Goal: Transaction & Acquisition: Download file/media

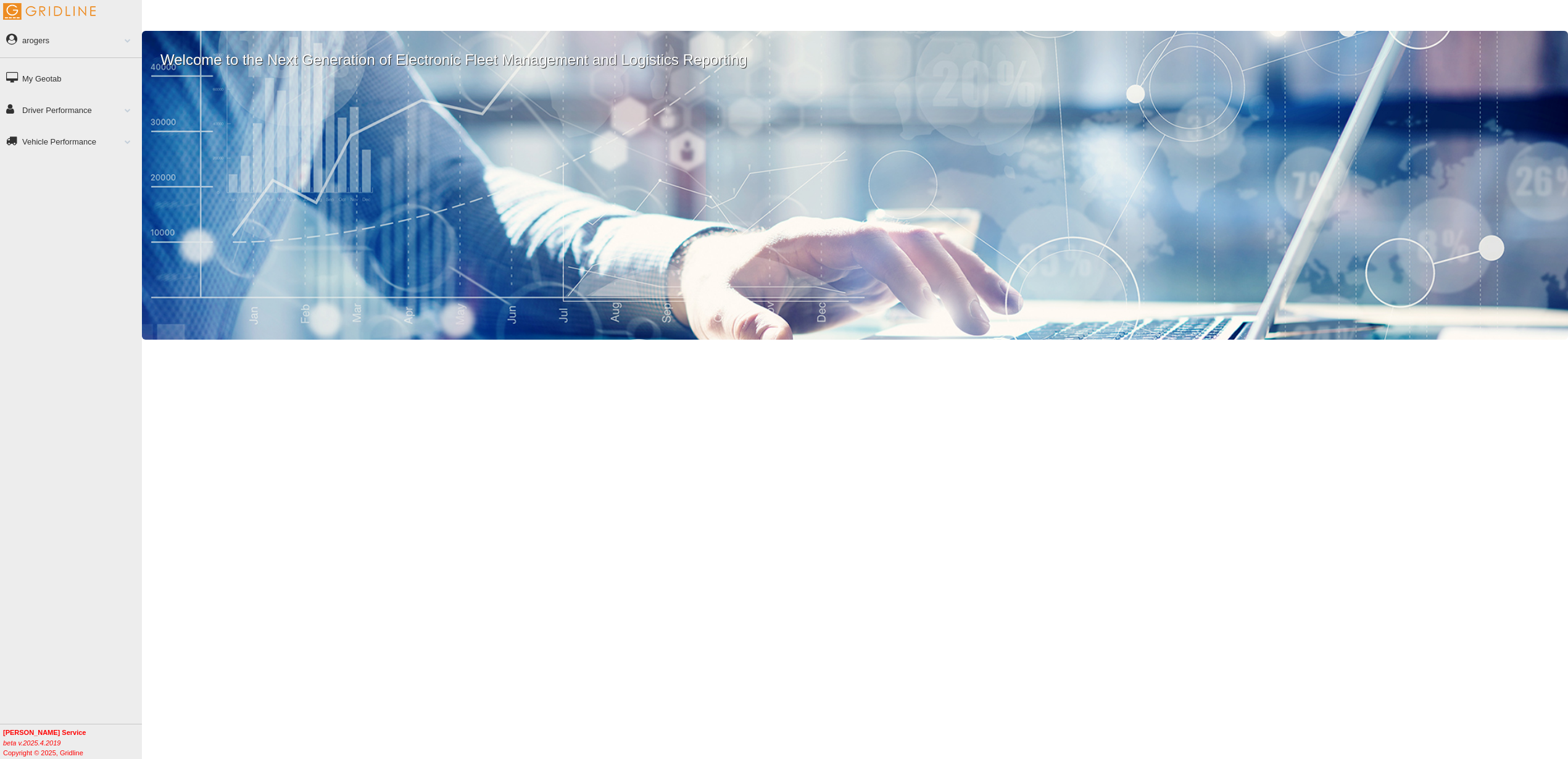
click at [44, 107] on link "Driver Performance" at bounding box center [71, 110] width 142 height 28
click at [76, 108] on link "Driver Performance" at bounding box center [71, 110] width 142 height 28
click at [48, 107] on link "Driver Performance" at bounding box center [71, 110] width 142 height 28
click at [58, 109] on link "Driver Performance" at bounding box center [71, 110] width 142 height 28
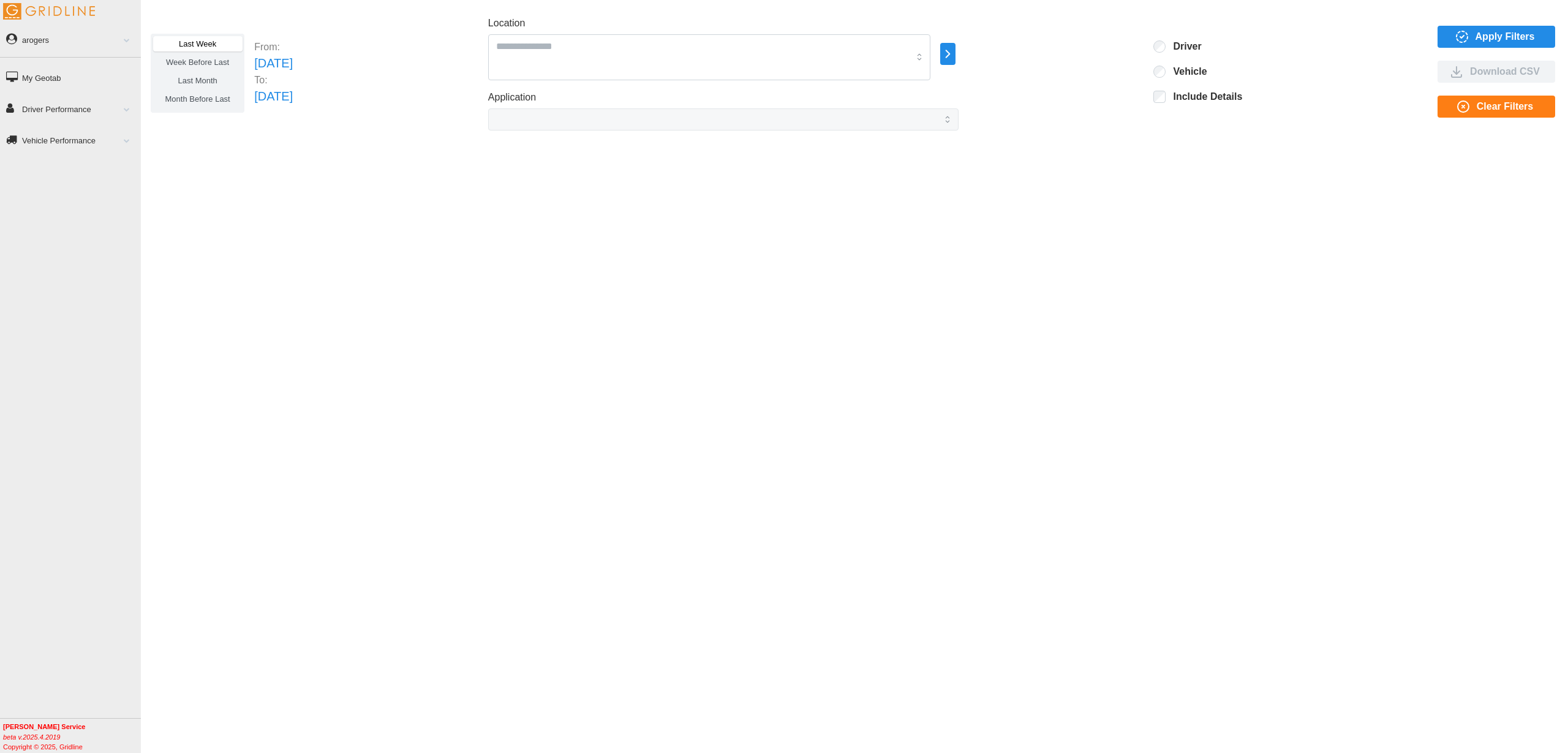
click at [1515, 35] on span "Apply Filters" at bounding box center [1506, 37] width 59 height 21
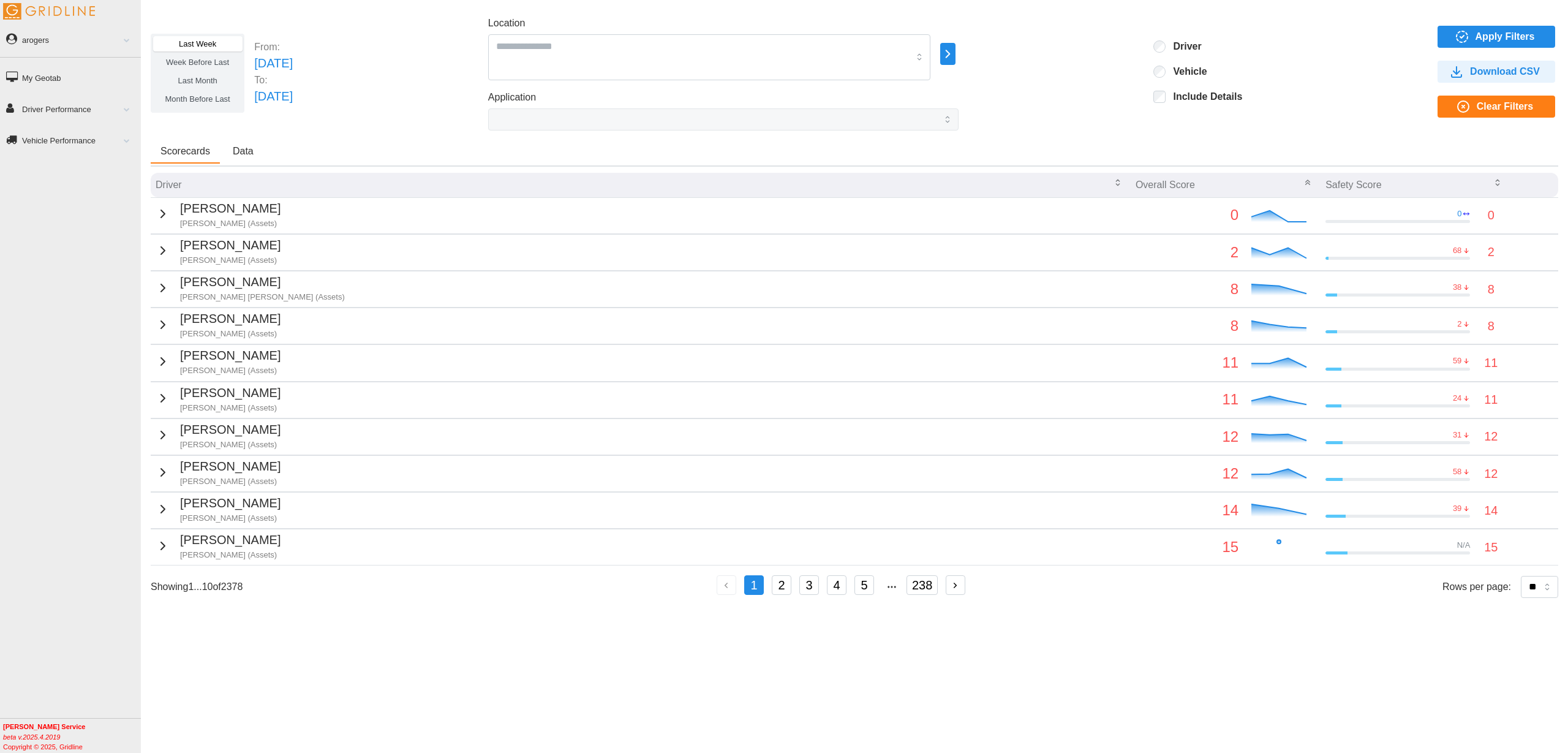
click at [161, 217] on icon "button" at bounding box center [162, 214] width 15 height 15
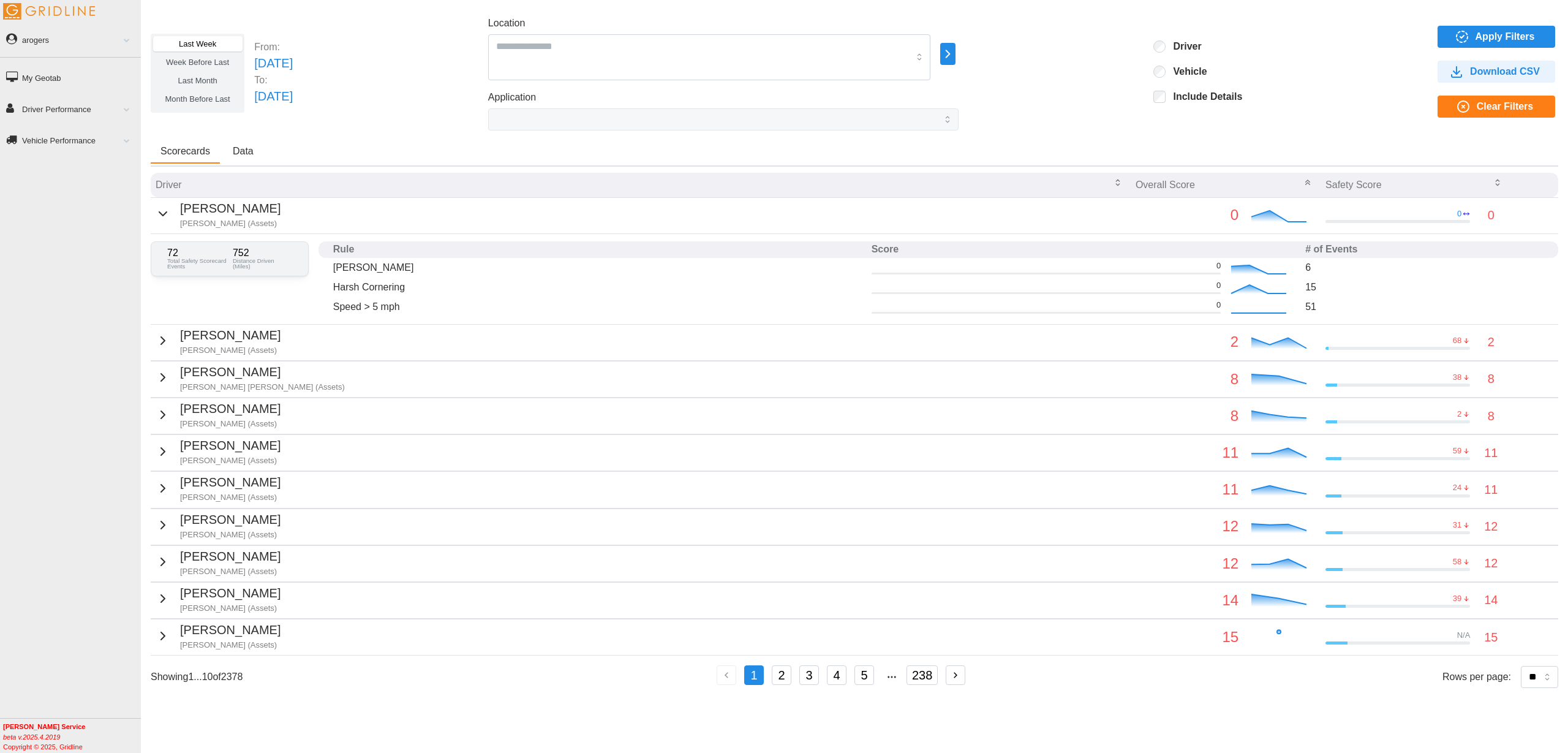
click at [1508, 74] on span "Download CSV" at bounding box center [1505, 71] width 70 height 21
click at [1482, 40] on span "Apply Filters" at bounding box center [1506, 37] width 59 height 21
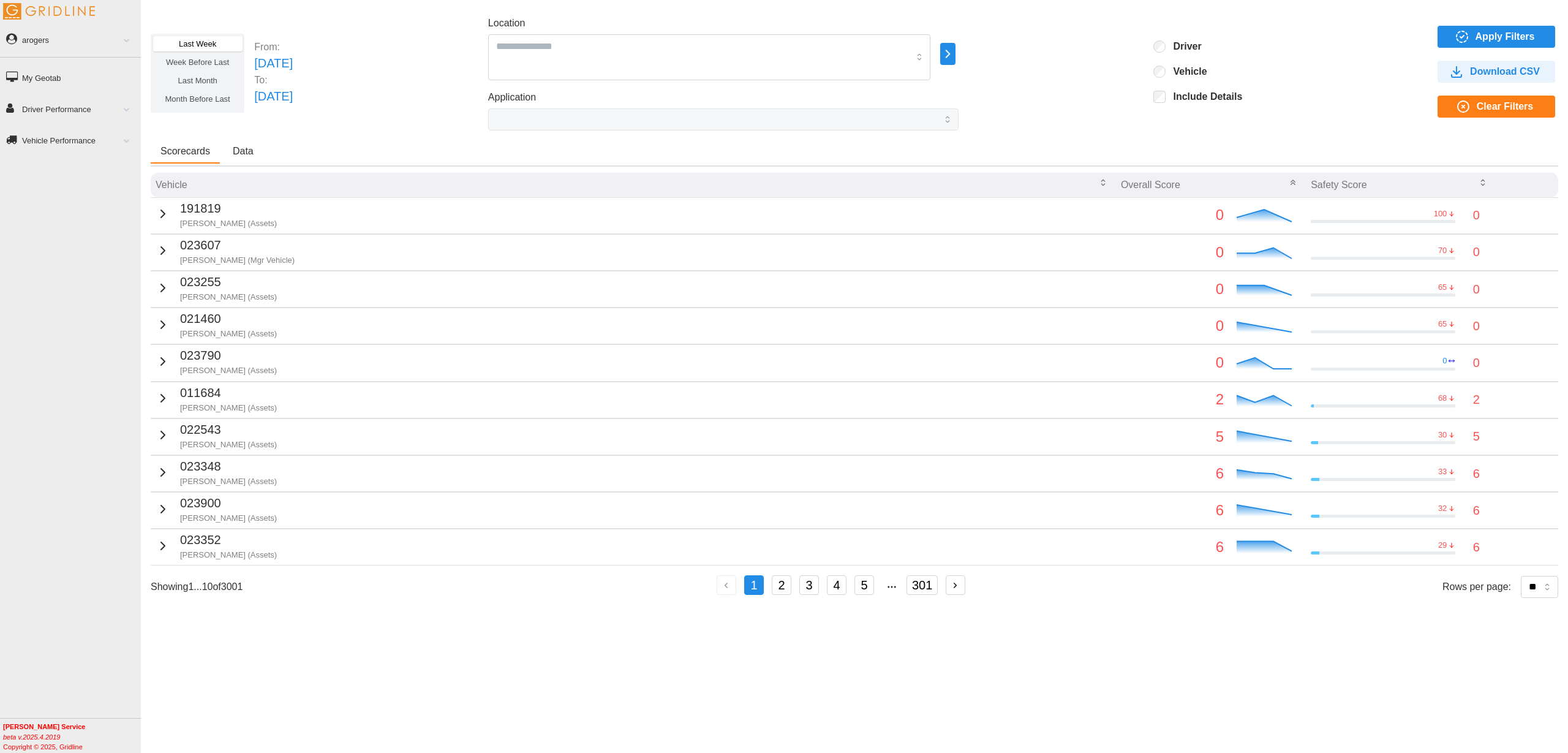
click at [1473, 70] on span "Download CSV" at bounding box center [1505, 71] width 70 height 21
click at [955, 55] on icon "button" at bounding box center [948, 53] width 14 height 15
click at [1082, 57] on p "[PERSON_NAME] Service Corp" at bounding box center [1095, 54] width 114 height 11
click at [957, 88] on div "Location *Place Holder* 1050 (Assets) 1050 PM Group 4S Heritage (Assets) 991 (A…" at bounding box center [724, 73] width 471 height 115
click at [1457, 37] on icon "button" at bounding box center [1462, 37] width 15 height 15
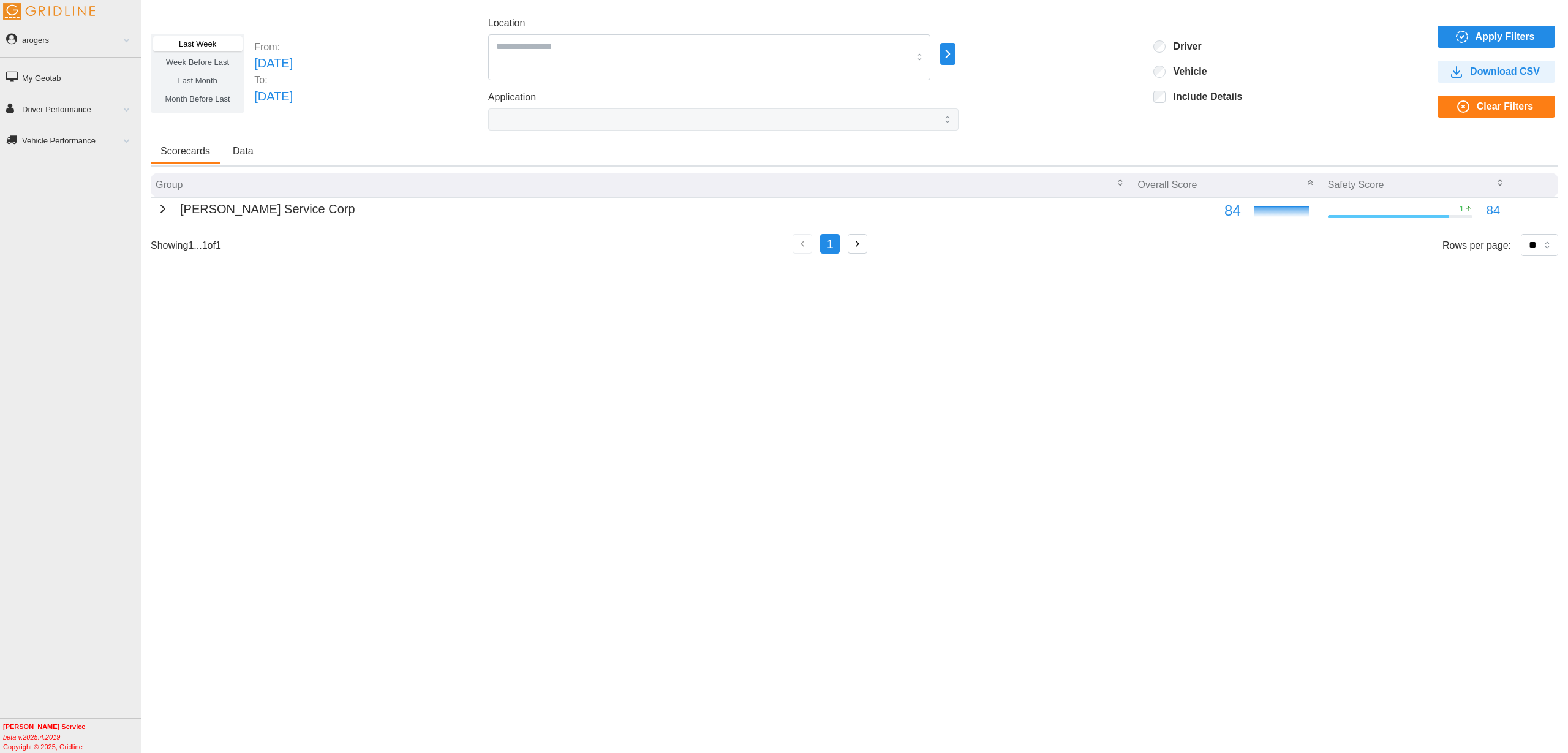
click at [1489, 65] on span "Download CSV" at bounding box center [1505, 71] width 70 height 21
click at [951, 263] on div "Group Overall Score Safety Score [PERSON_NAME] Service Corp 84 1 84 11090 Total…" at bounding box center [854, 220] width 1408 height 94
click at [165, 207] on div "[PERSON_NAME] Service Corp" at bounding box center [255, 209] width 200 height 19
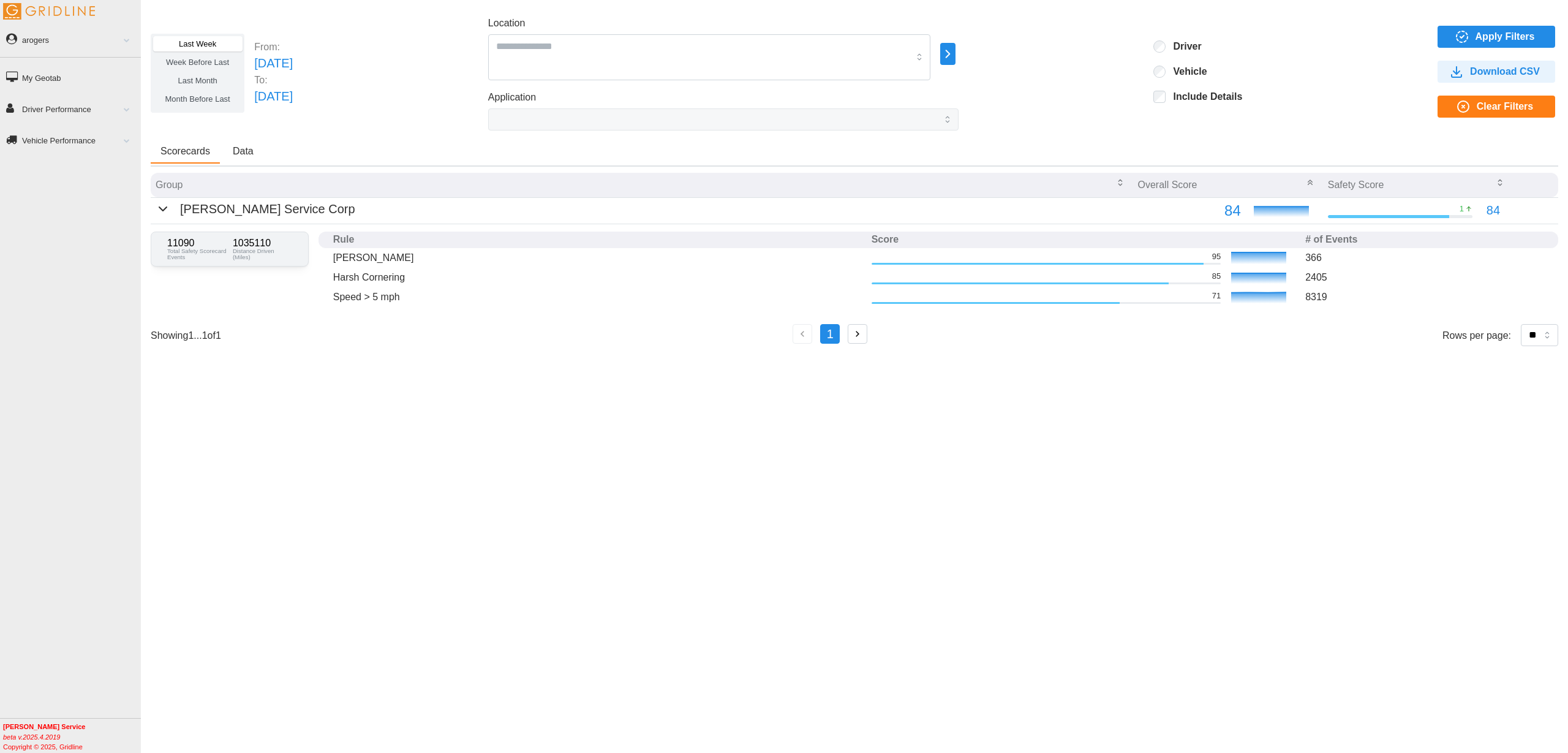
click at [1499, 38] on span "Apply Filters" at bounding box center [1506, 37] width 59 height 21
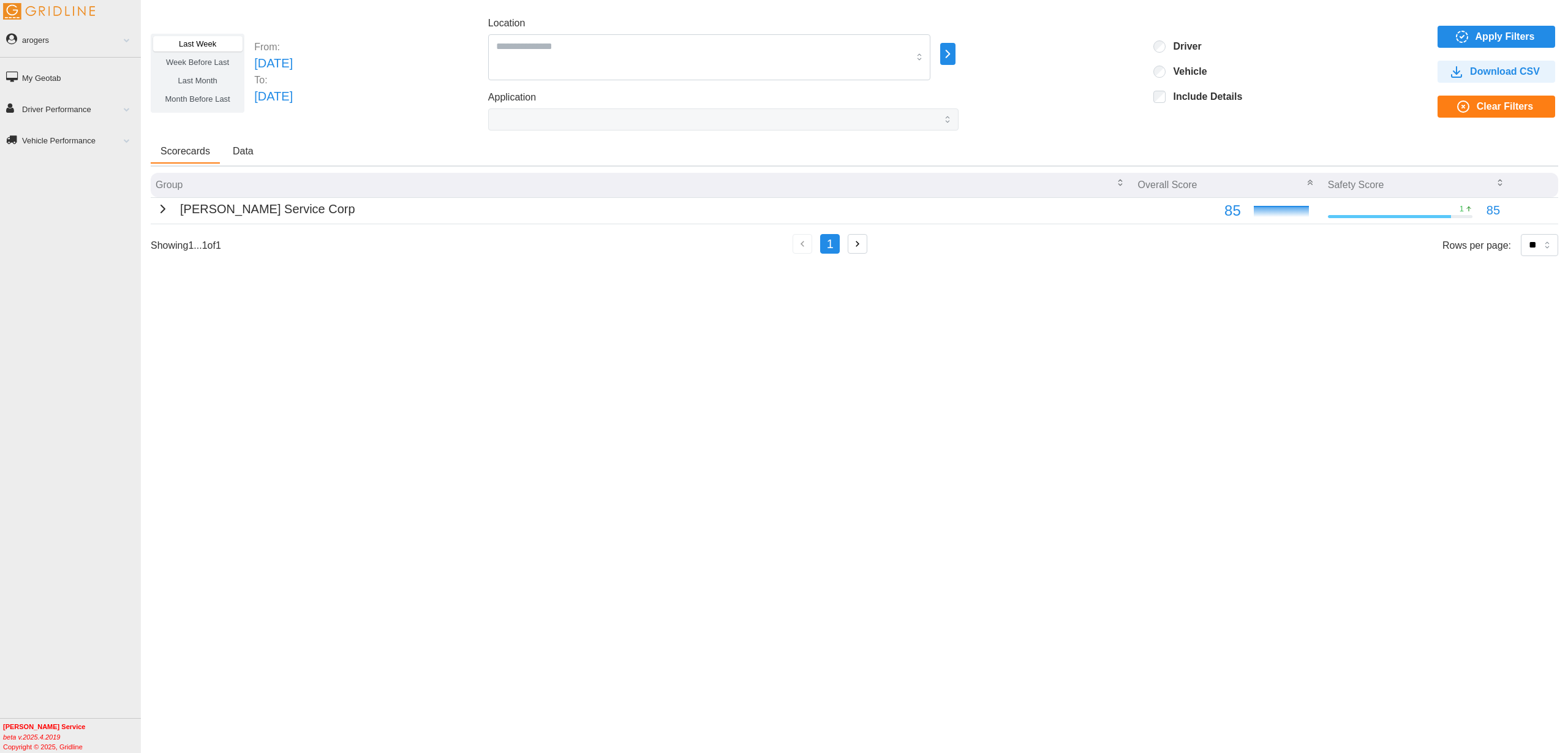
click at [166, 210] on div "[PERSON_NAME] Service Corp" at bounding box center [255, 209] width 200 height 19
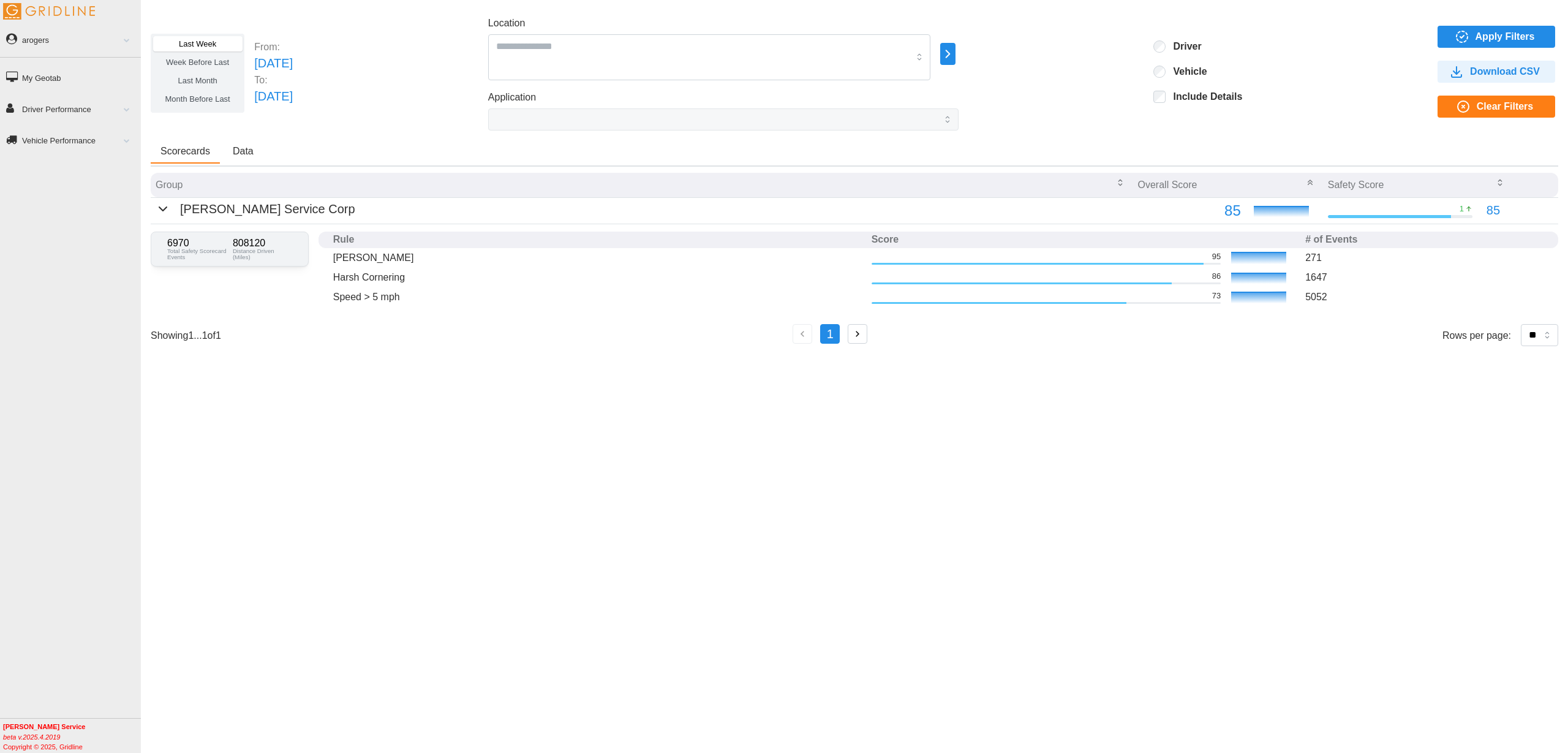
click at [1485, 75] on span "Download CSV" at bounding box center [1505, 71] width 70 height 21
click at [104, 47] on link "arogers" at bounding box center [70, 40] width 140 height 28
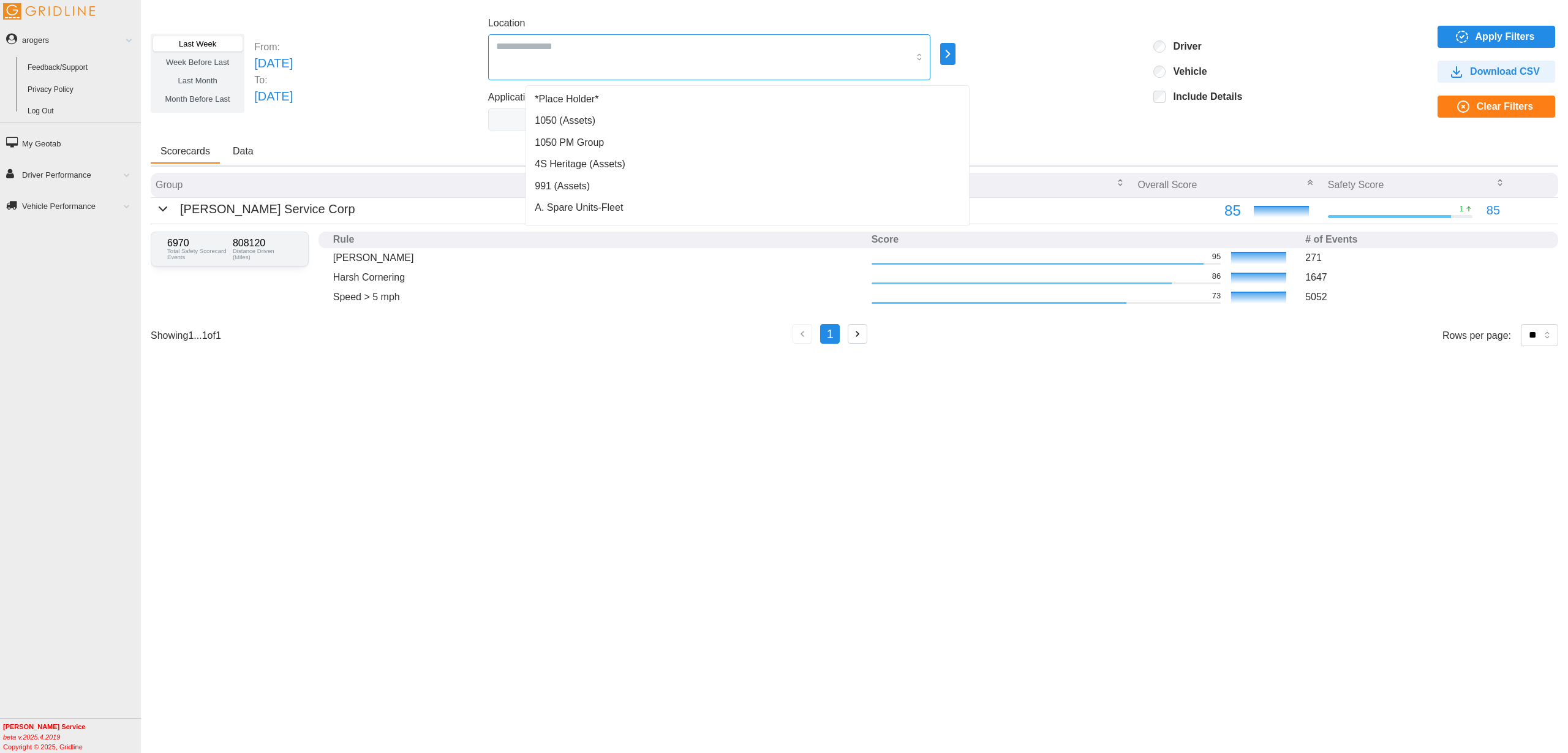
click at [659, 45] on input "Location" at bounding box center [702, 46] width 413 height 16
click at [1094, 66] on div "Last Week Week Before Last Last Month Month Before Last From: [DATE] To: [DATE]…" at bounding box center [854, 73] width 1408 height 115
click at [959, 57] on div "Location *Place Holder* 1050 (Assets) 1050 PM Group 4S Heritage (Assets) 991 (A…" at bounding box center [724, 47] width 471 height 64
click at [955, 54] on icon "button" at bounding box center [948, 53] width 14 height 15
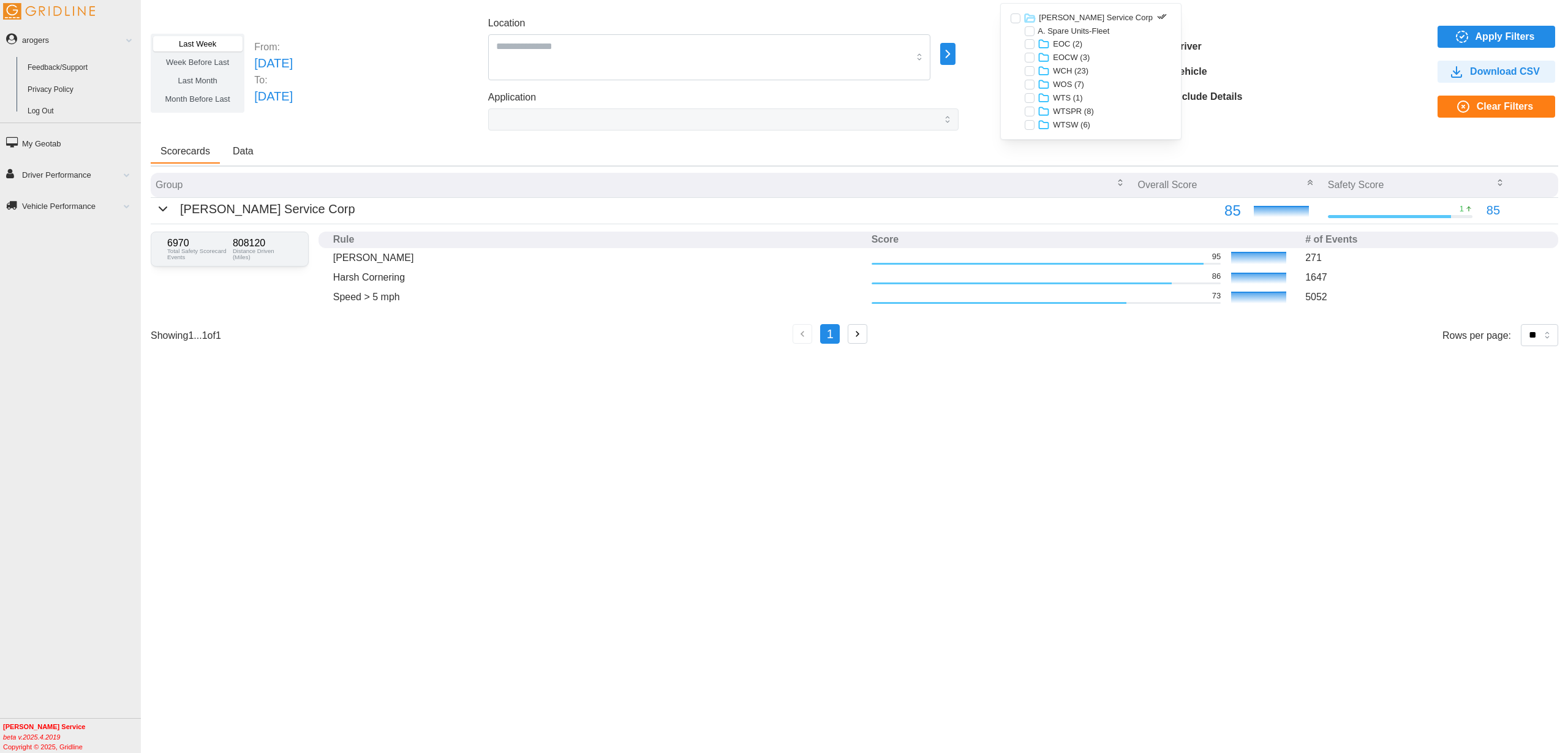
click at [1069, 65] on p "WCH (23)" at bounding box center [1070, 70] width 36 height 11
click at [1067, 66] on p "WCH (23)" at bounding box center [1070, 71] width 36 height 11
click at [1067, 44] on p "EOC (2)" at bounding box center [1067, 44] width 30 height 11
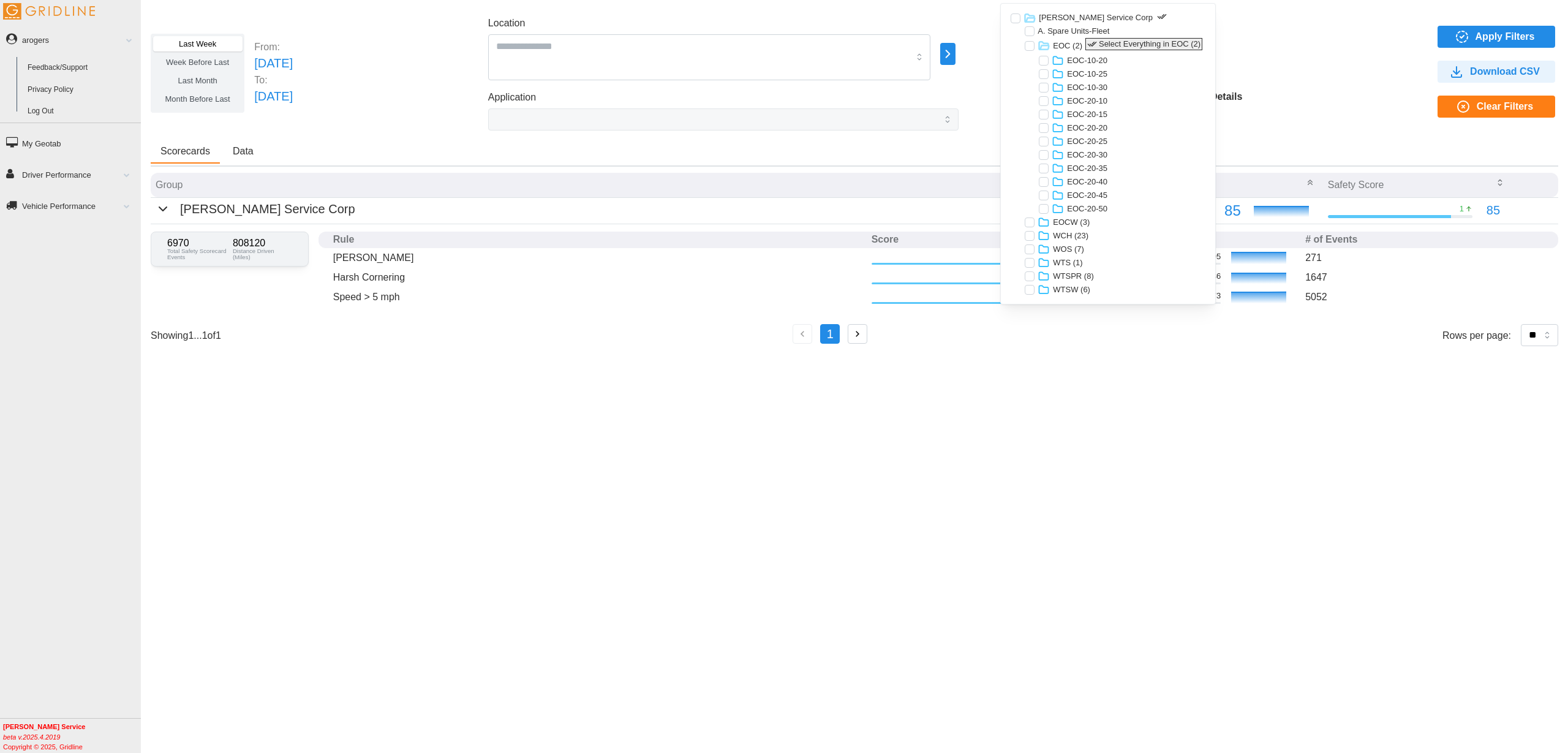
click at [1087, 43] on icon "button" at bounding box center [1092, 45] width 10 height 10
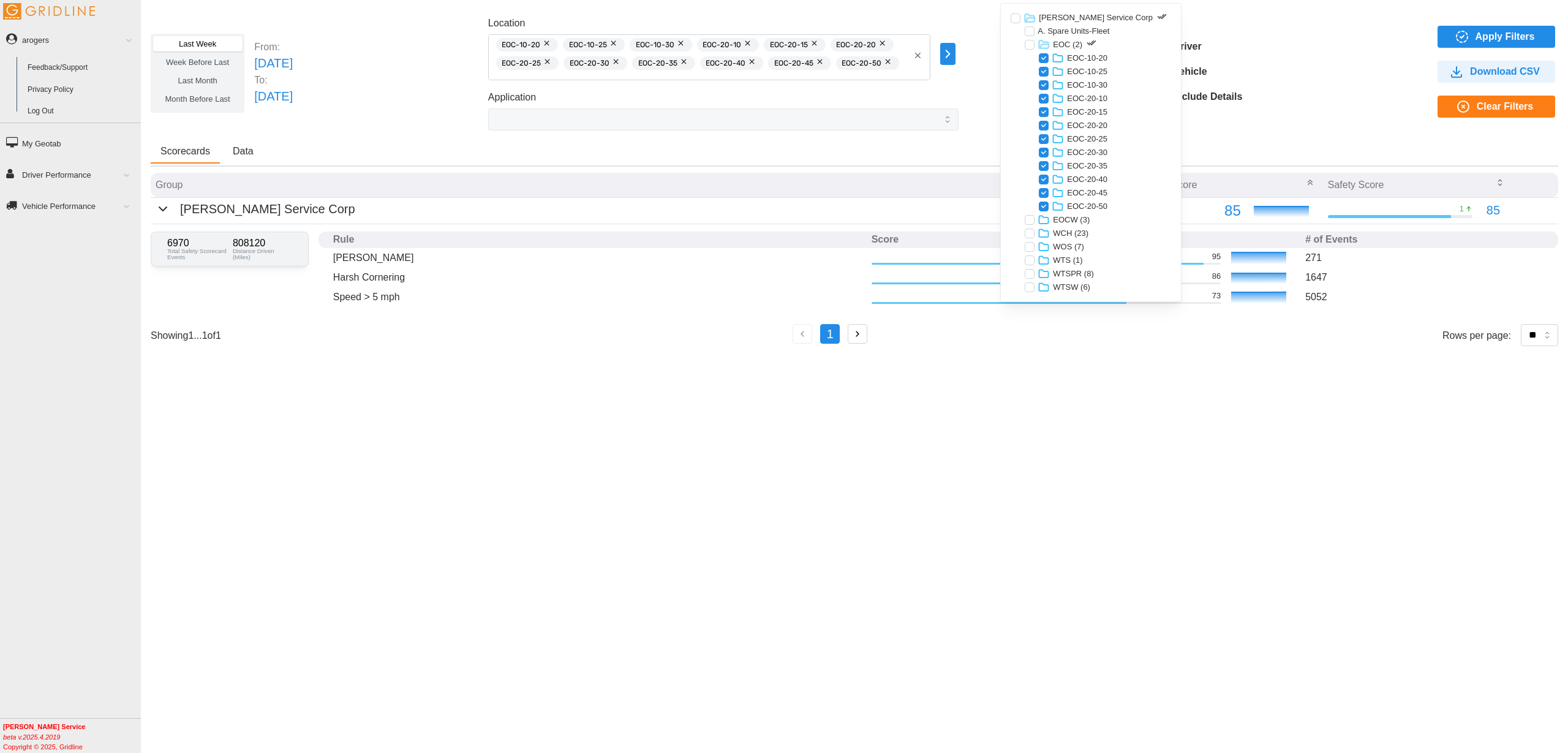
click at [1473, 37] on span "Apply Filters" at bounding box center [1494, 37] width 98 height 21
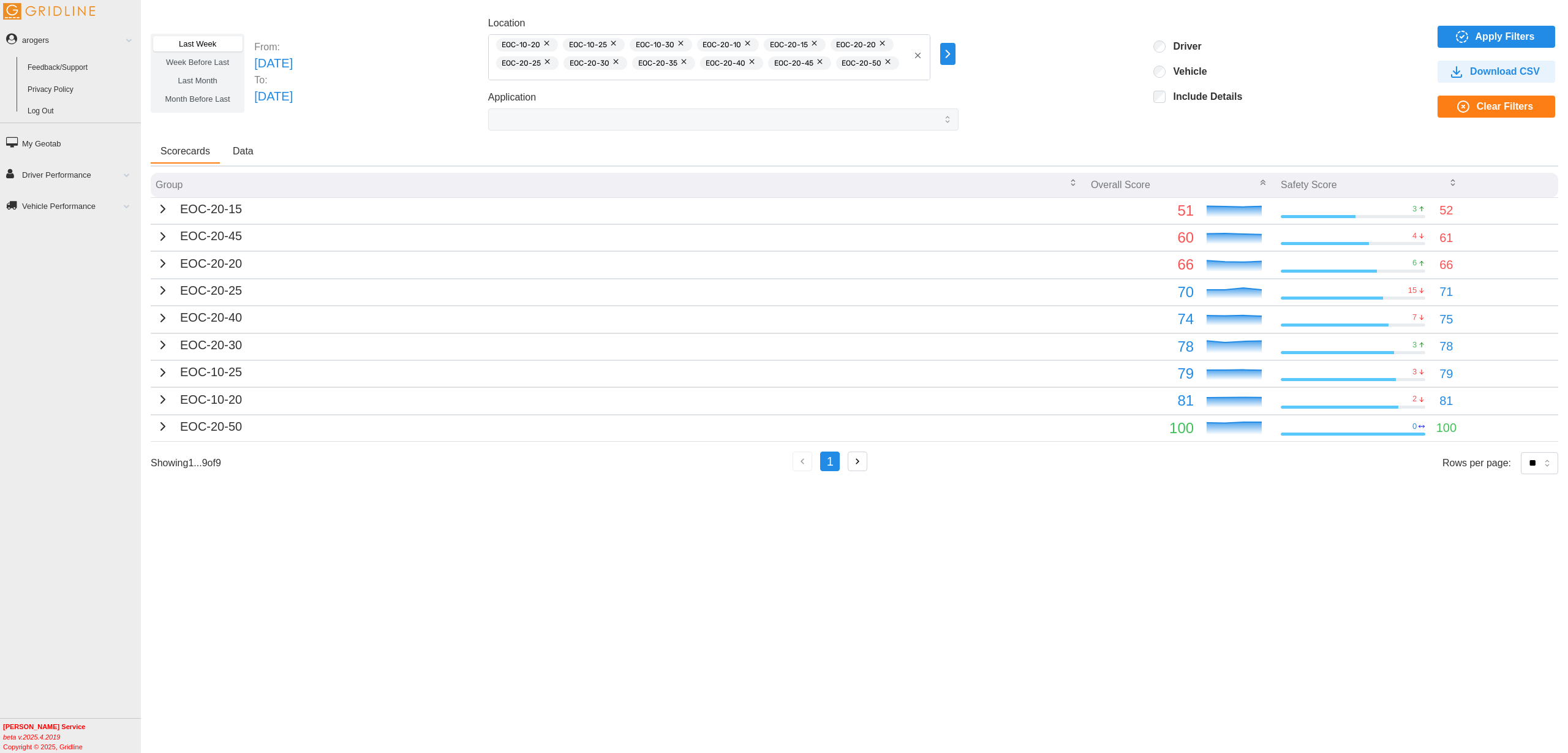
click at [1461, 75] on icon "button" at bounding box center [1456, 71] width 15 height 15
click at [921, 53] on icon "button" at bounding box center [918, 55] width 6 height 6
click at [36, 109] on link "Log Out" at bounding box center [81, 112] width 119 height 22
